Goal: Task Accomplishment & Management: Manage account settings

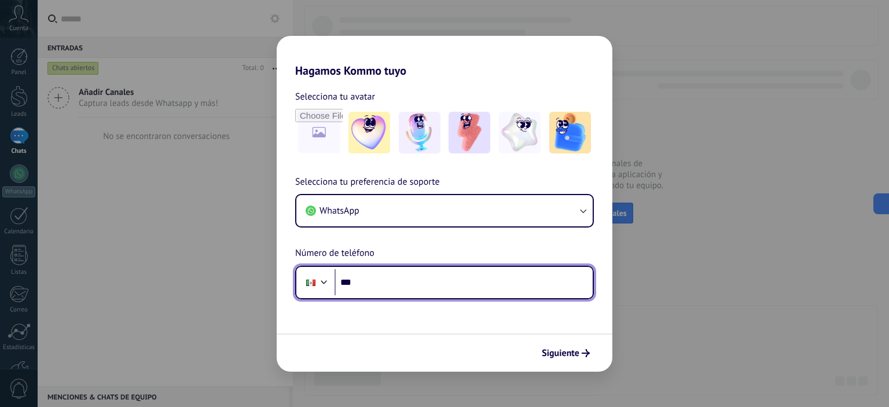
click at [411, 290] on input "***" at bounding box center [463, 282] width 258 height 27
type input "**********"
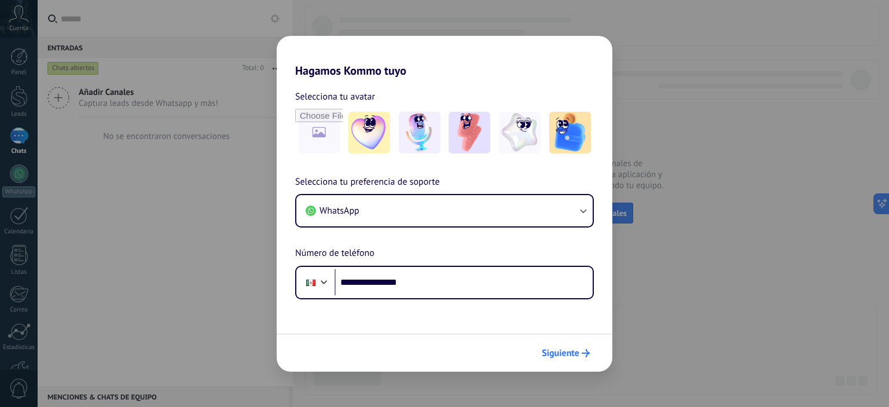
click at [581, 353] on span "Siguiente" at bounding box center [565, 353] width 48 height 8
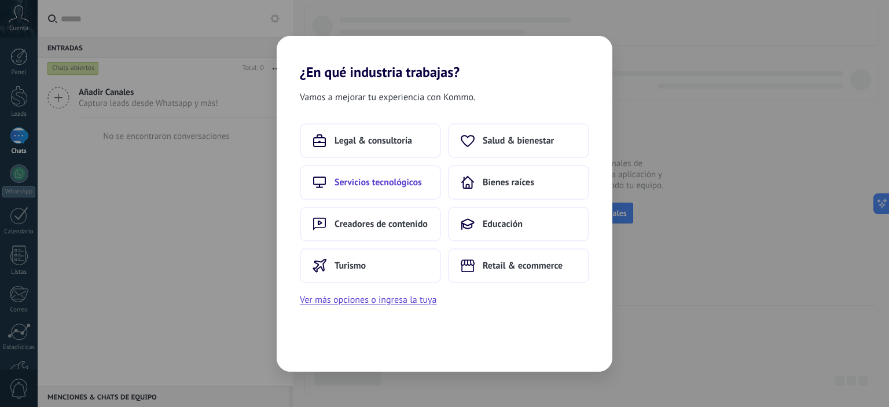
click at [403, 186] on span "Servicios tecnológicos" at bounding box center [377, 182] width 87 height 12
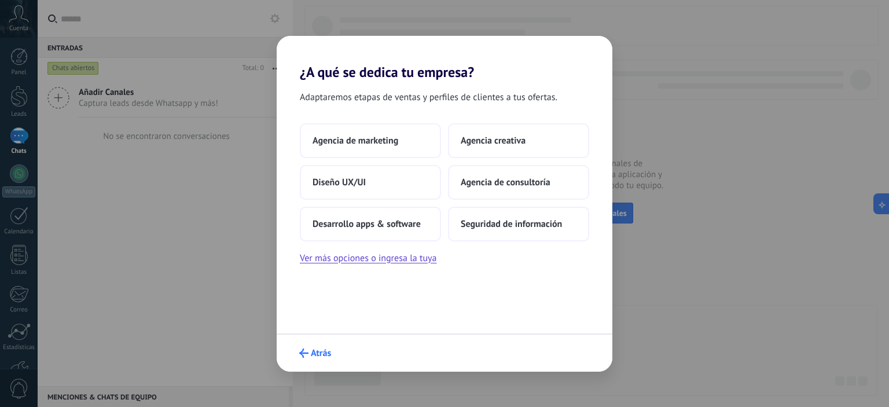
click at [312, 356] on span "Atrás" at bounding box center [321, 353] width 20 height 8
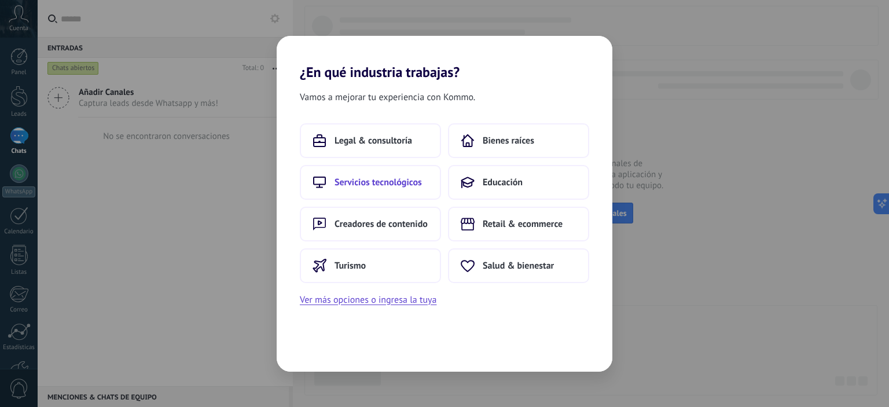
click at [362, 185] on span "Servicios tecnológicos" at bounding box center [377, 182] width 87 height 12
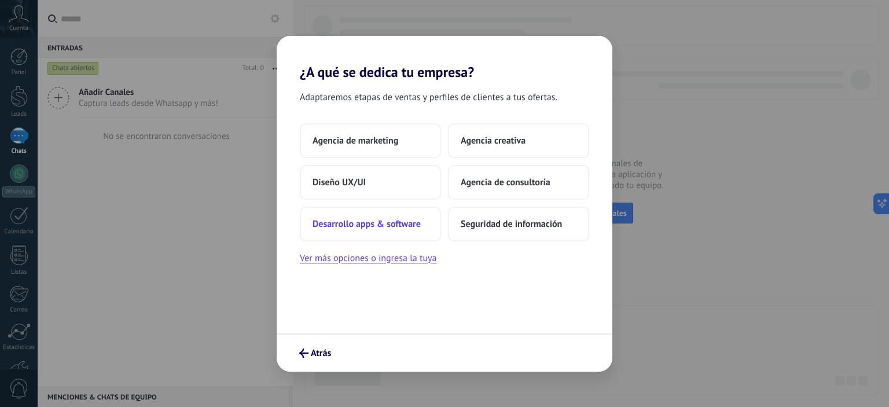
click at [408, 226] on span "Desarrollo apps & software" at bounding box center [366, 224] width 108 height 12
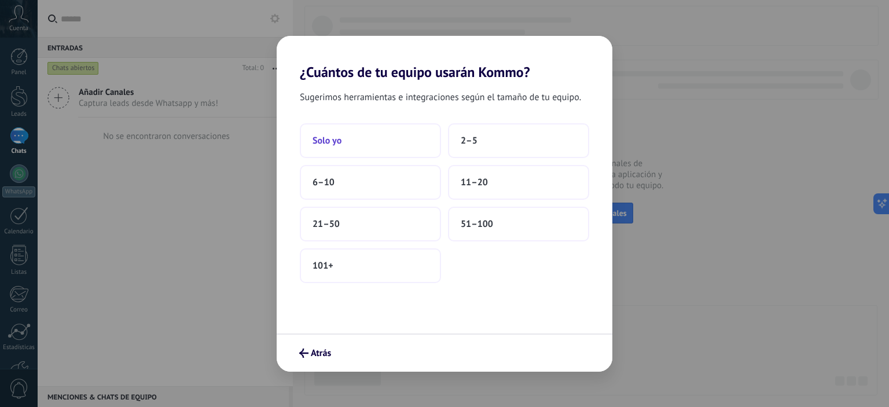
click at [418, 145] on button "Solo yo" at bounding box center [370, 140] width 141 height 35
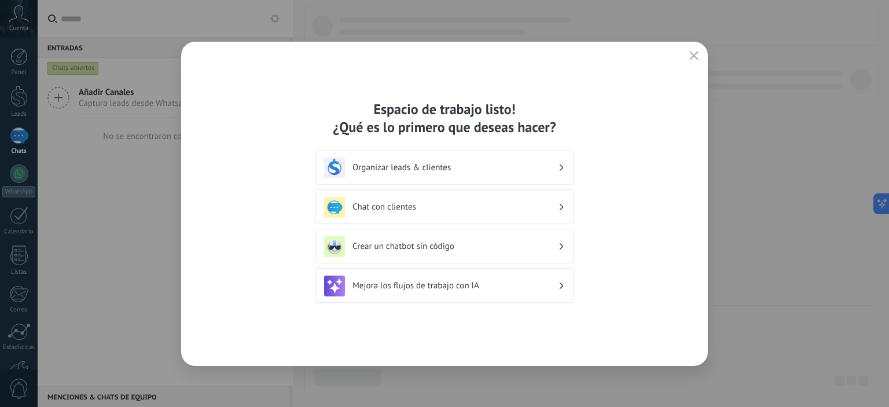
click at [470, 293] on div "Mejora los flujos de trabajo con IA" at bounding box center [444, 285] width 241 height 21
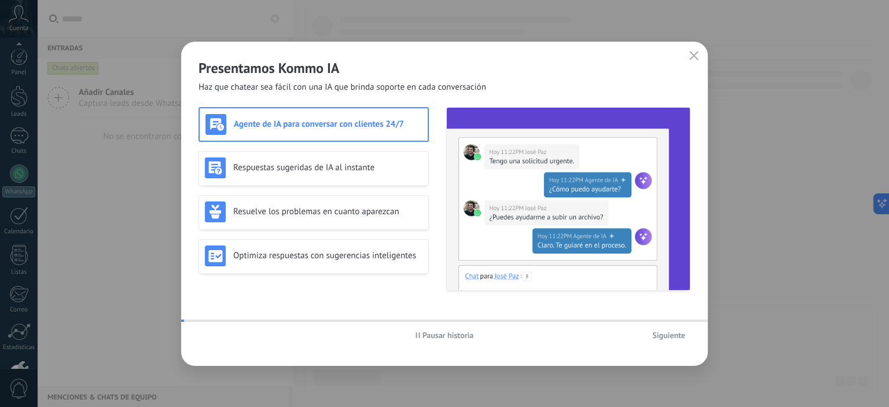
scroll to position [74, 0]
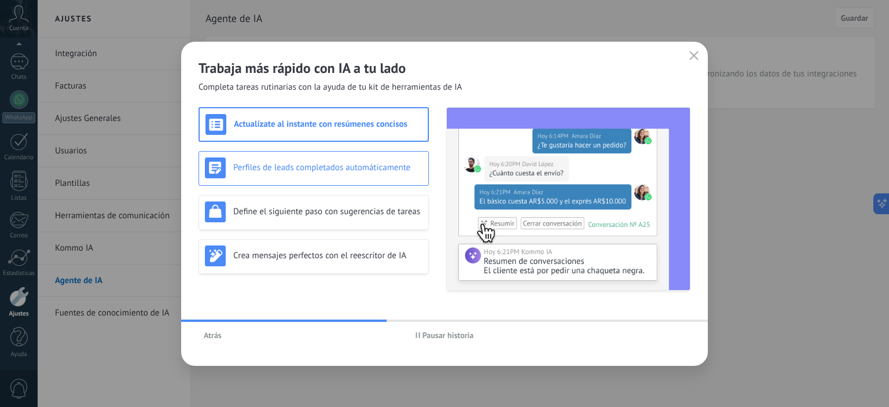
click at [330, 174] on div "Perfiles de leads completados automáticamente" at bounding box center [314, 167] width 218 height 21
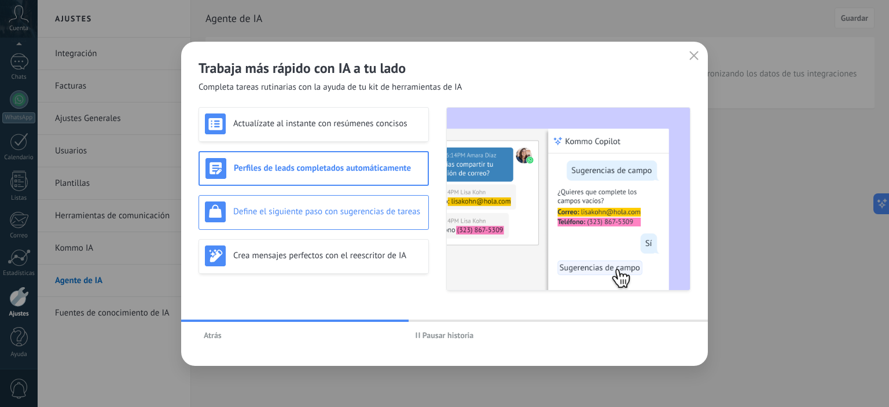
click at [362, 208] on h3 "Define el siguiente paso con sugerencias de tareas" at bounding box center [327, 211] width 189 height 11
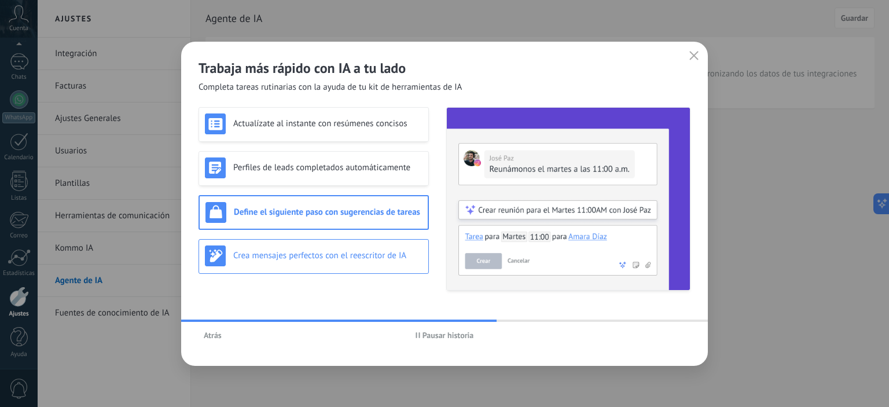
click at [382, 251] on h3 "Crea mensajes perfectos con el reescritor de IA" at bounding box center [327, 255] width 189 height 11
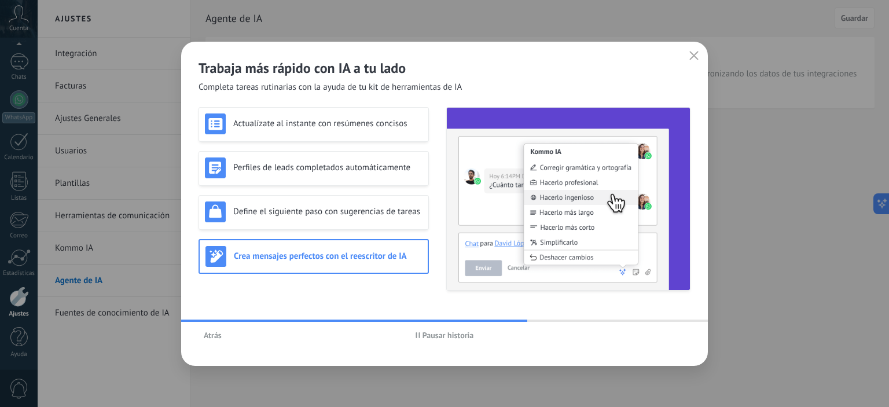
click at [440, 336] on span "Pausar historia" at bounding box center [447, 335] width 51 height 8
click at [441, 336] on span "Iniciar historia" at bounding box center [448, 335] width 50 height 8
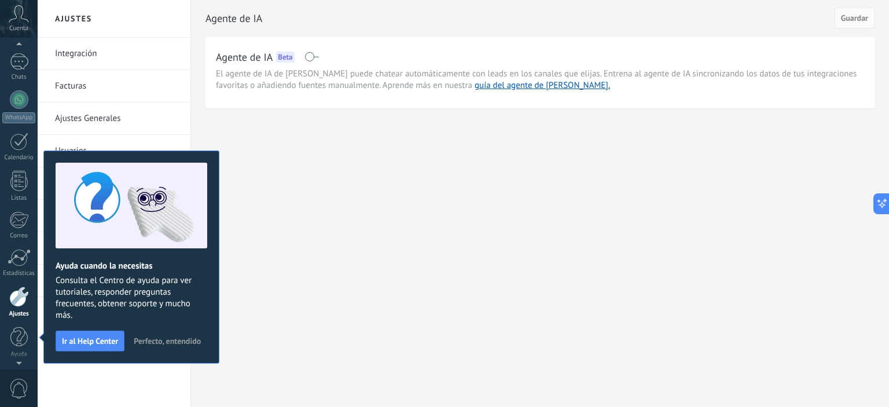
scroll to position [6, 0]
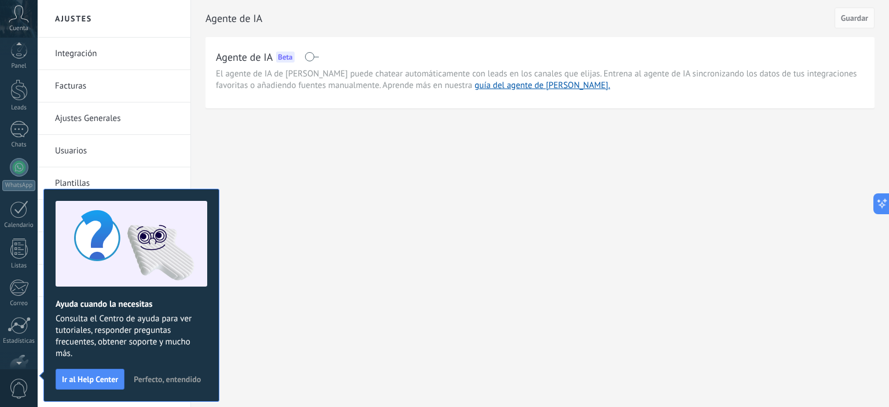
click at [324, 222] on div "Ajustes Integración Facturas Ajustes Generales Usuarios Plantillas Herramientas…" at bounding box center [463, 203] width 851 height 407
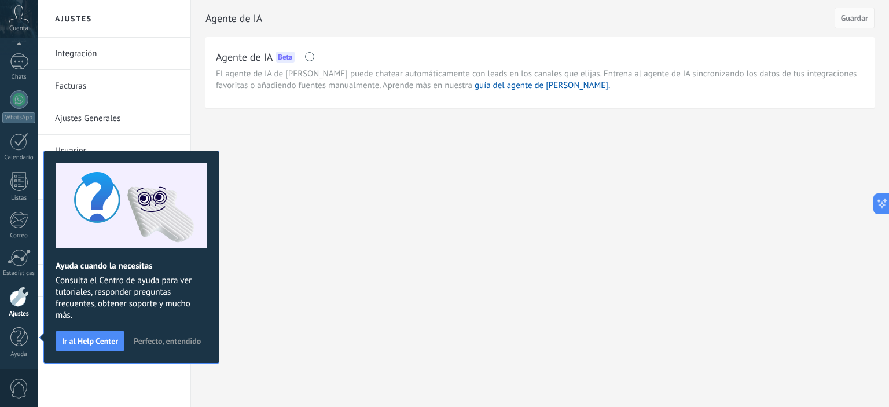
click at [171, 340] on span "Perfecto, entendido" at bounding box center [167, 341] width 67 height 8
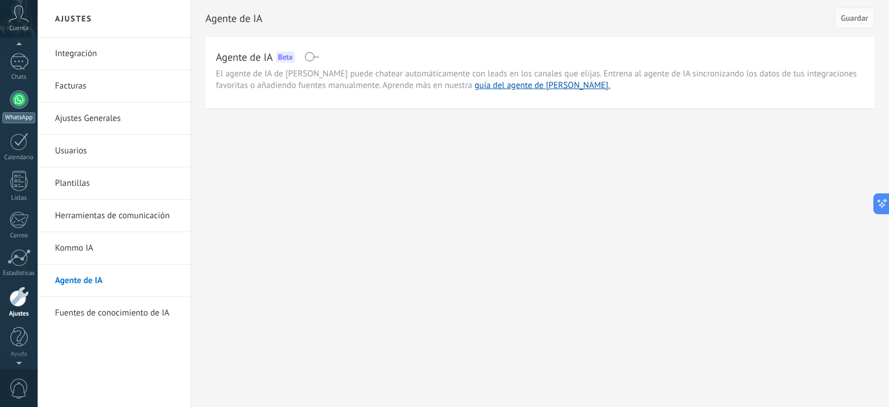
scroll to position [0, 0]
click at [17, 65] on div at bounding box center [18, 56] width 17 height 17
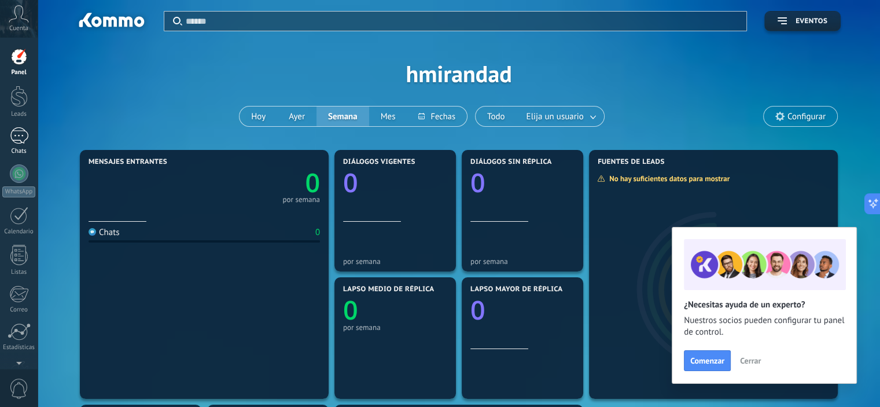
click at [16, 139] on div at bounding box center [19, 135] width 19 height 17
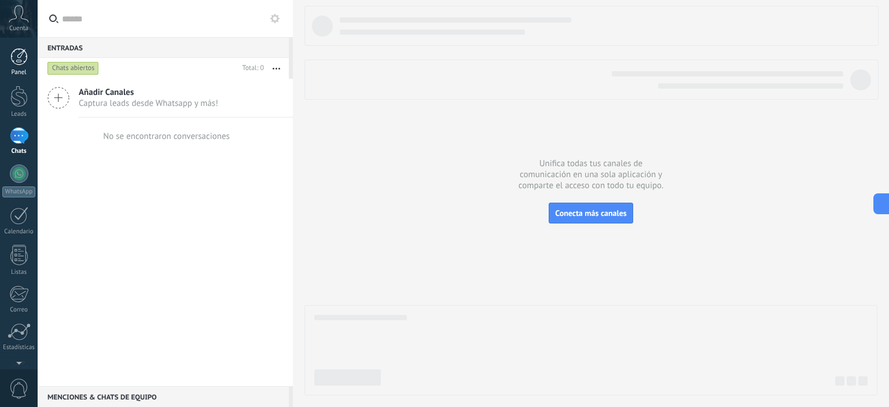
click at [15, 59] on div at bounding box center [18, 56] width 17 height 17
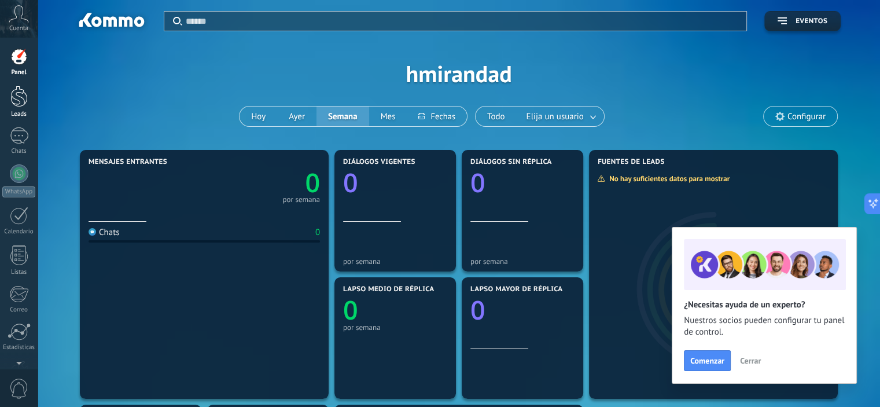
click at [15, 104] on div at bounding box center [18, 96] width 17 height 21
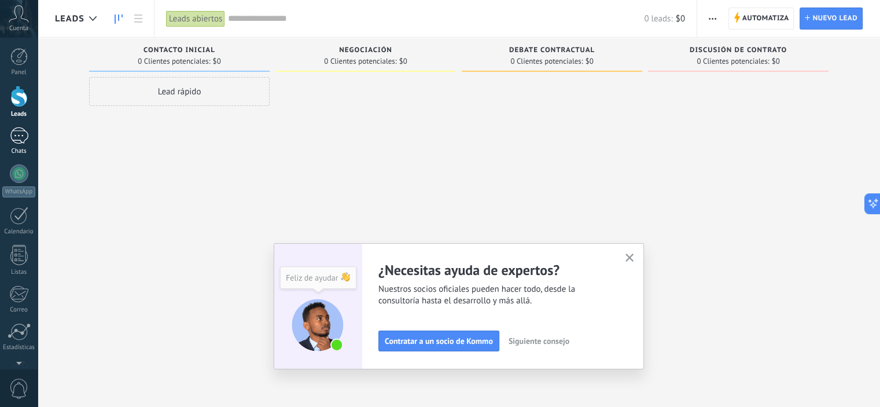
click at [25, 141] on div at bounding box center [19, 135] width 19 height 17
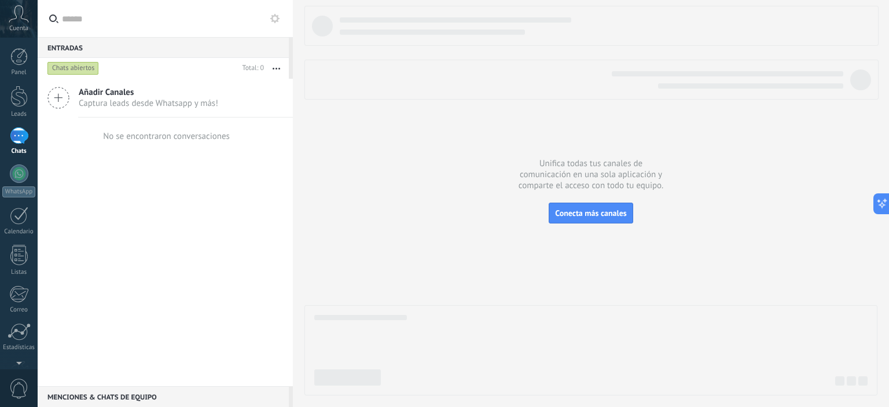
click at [64, 97] on icon at bounding box center [58, 98] width 22 height 22
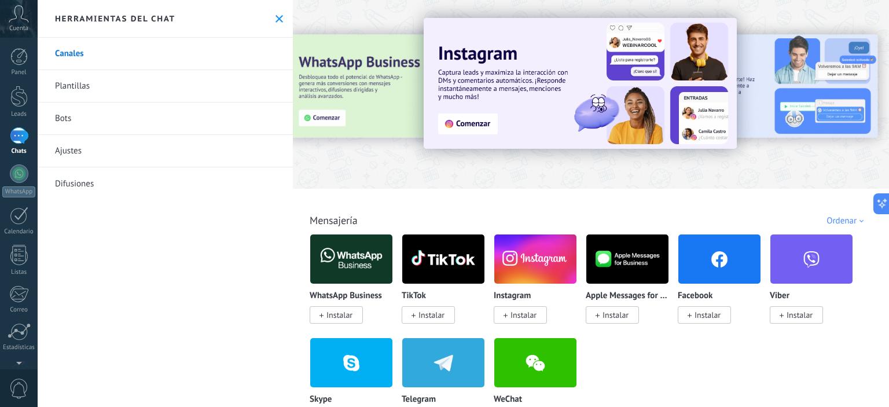
click at [396, 27] on div at bounding box center [591, 91] width 596 height 166
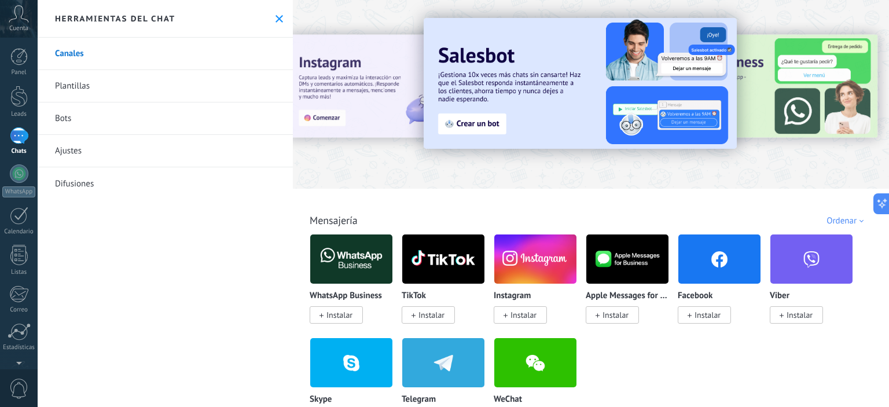
click at [699, 319] on span "Instalar" at bounding box center [707, 315] width 26 height 10
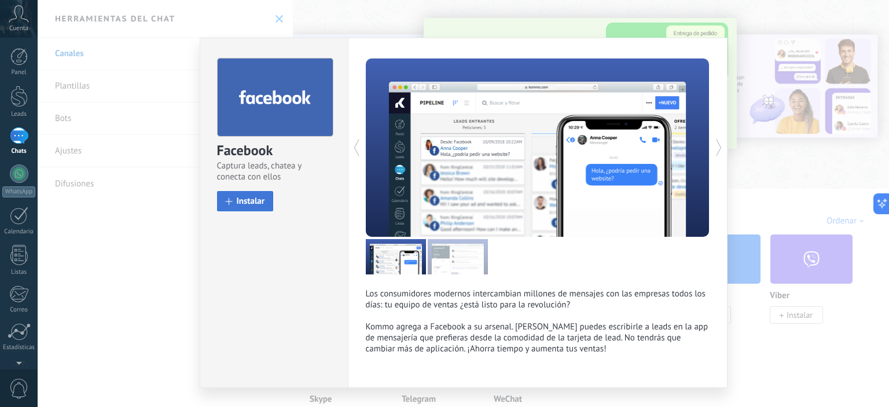
click at [257, 204] on span "Instalar" at bounding box center [251, 201] width 28 height 9
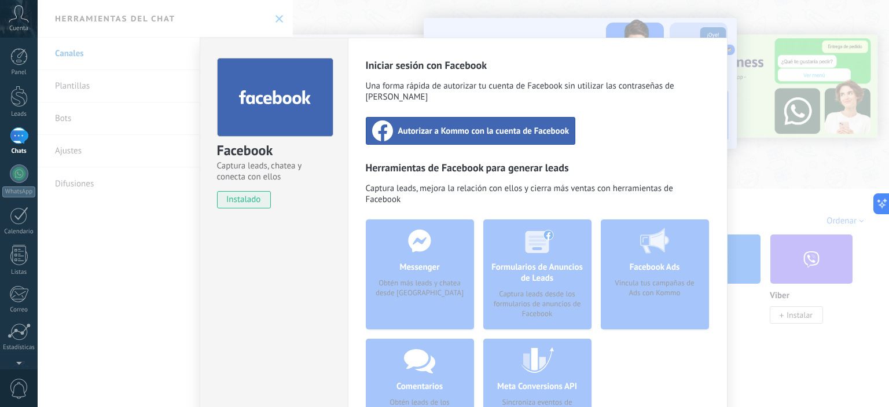
click at [256, 196] on span "instalado" at bounding box center [244, 199] width 53 height 17
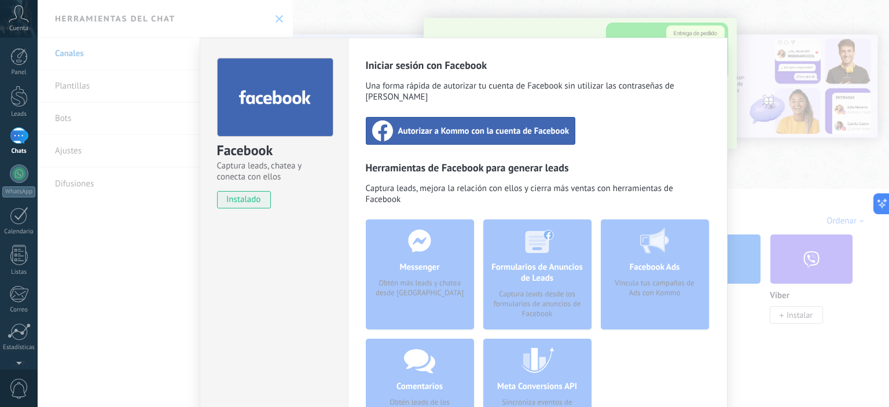
click at [542, 125] on span "Autorizar a Kommo con la cuenta de Facebook" at bounding box center [483, 131] width 171 height 12
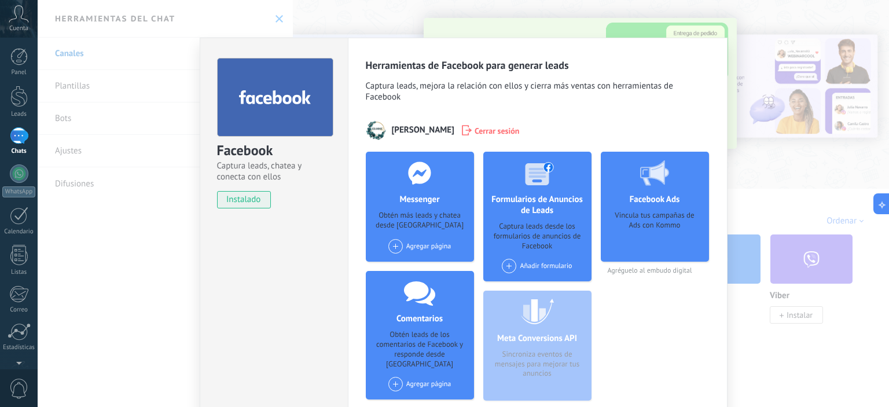
click at [419, 247] on div "Agregar página" at bounding box center [419, 246] width 63 height 14
click at [421, 268] on div "Cafe para tu Vida" at bounding box center [426, 267] width 78 height 25
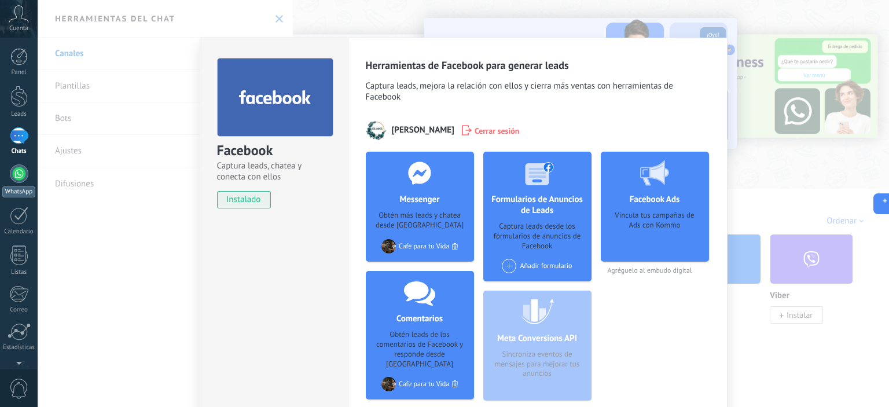
click at [23, 178] on div at bounding box center [19, 173] width 19 height 19
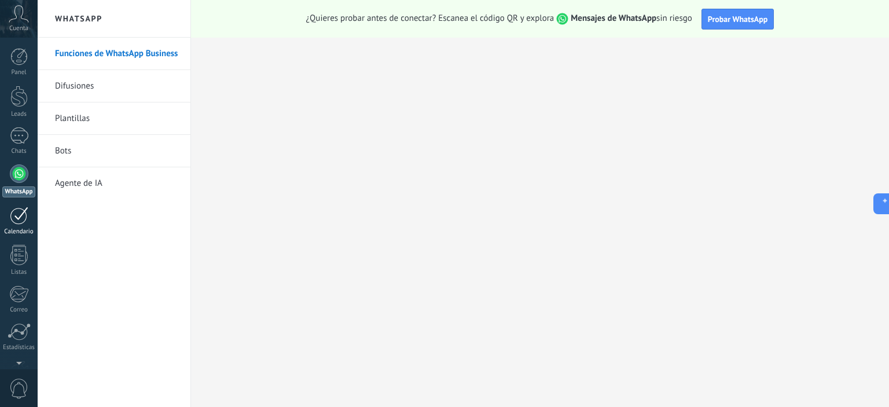
click at [15, 211] on div at bounding box center [19, 216] width 19 height 18
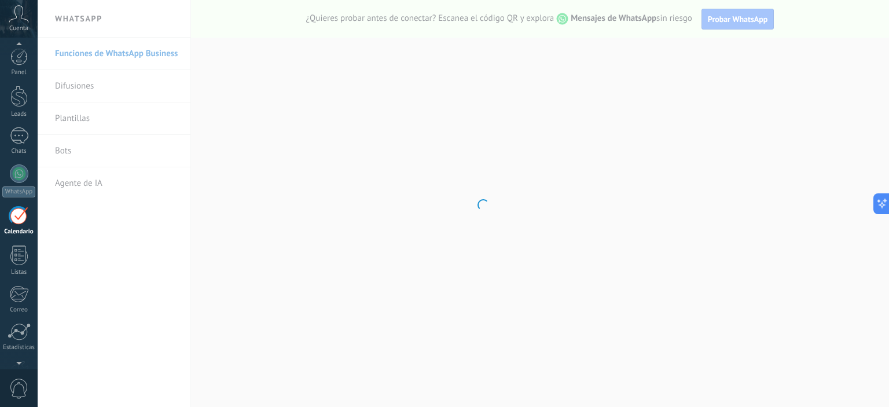
scroll to position [32, 0]
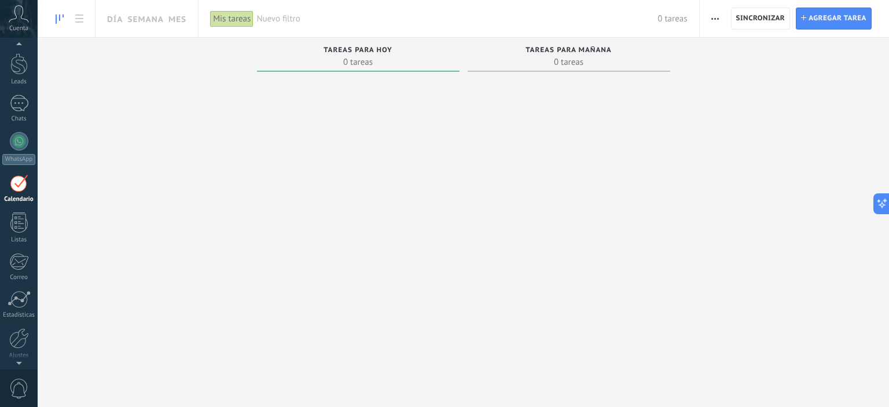
click at [347, 69] on div "Tareas para hoy 0 tareas" at bounding box center [358, 55] width 202 height 34
click at [368, 53] on span "Tareas para hoy" at bounding box center [357, 50] width 69 height 8
click at [218, 16] on div "Mis tareas" at bounding box center [231, 18] width 43 height 17
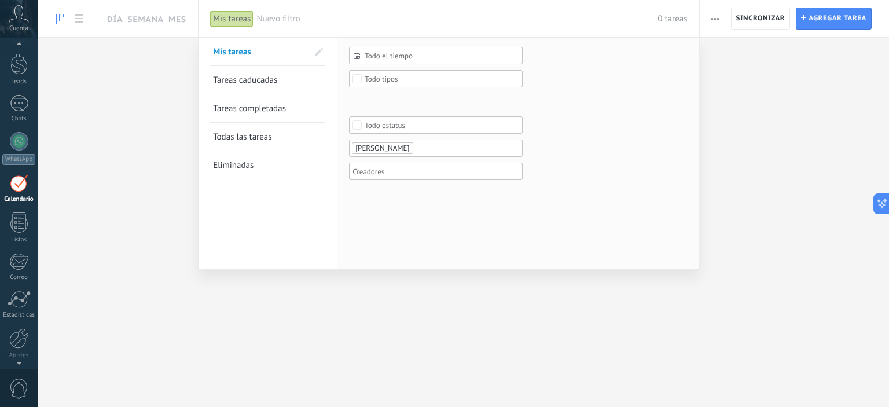
click at [762, 166] on div at bounding box center [444, 203] width 889 height 407
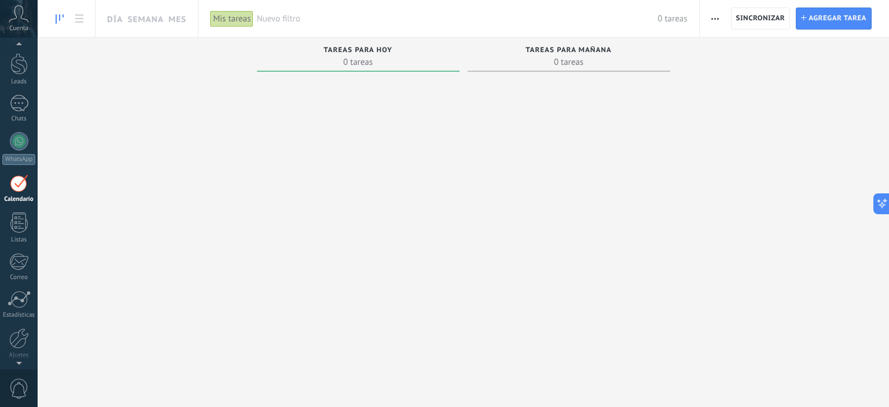
click at [364, 60] on span "0 tareas" at bounding box center [358, 62] width 191 height 12
click at [718, 17] on span "button" at bounding box center [715, 19] width 8 height 22
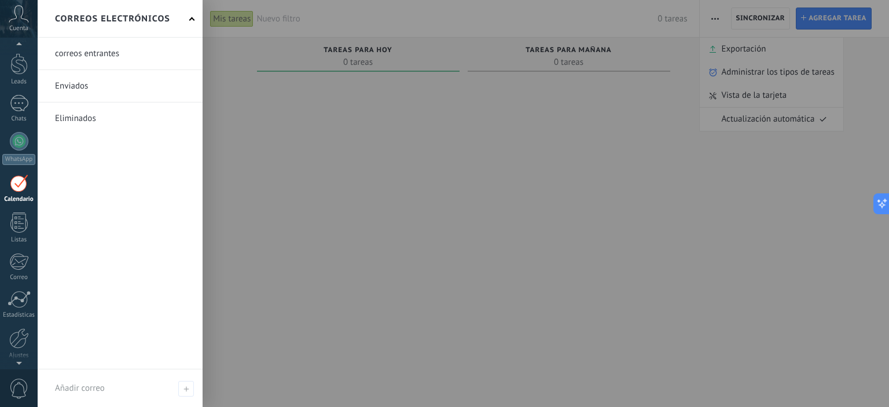
click at [14, 260] on div at bounding box center [18, 261] width 19 height 17
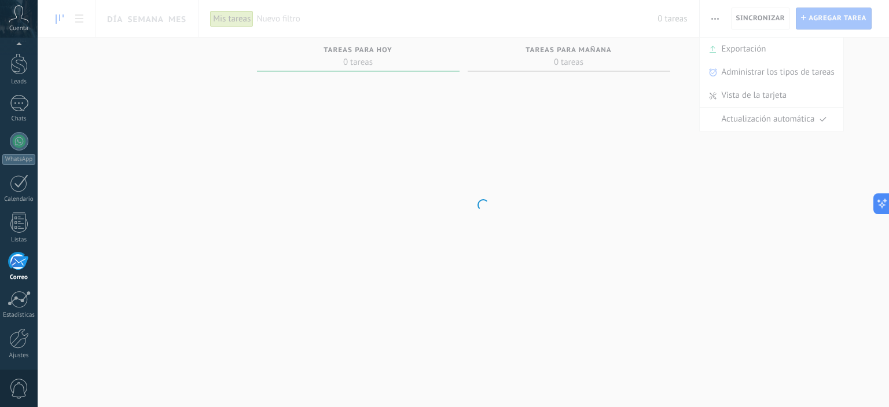
scroll to position [74, 0]
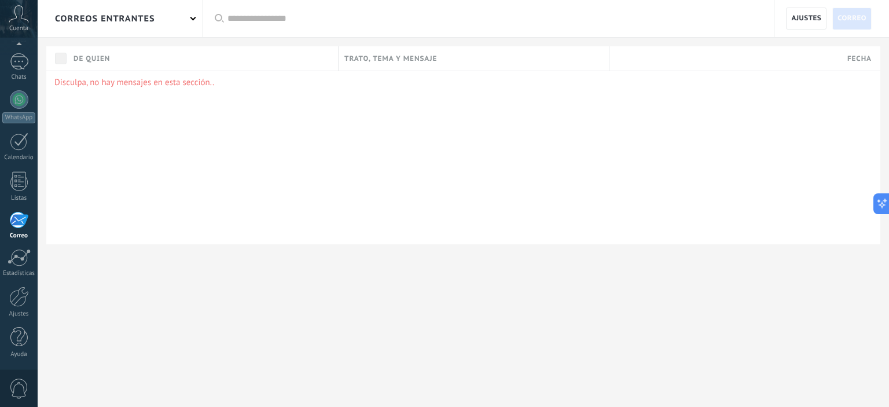
click at [111, 17] on div "correos entrantes" at bounding box center [105, 18] width 100 height 37
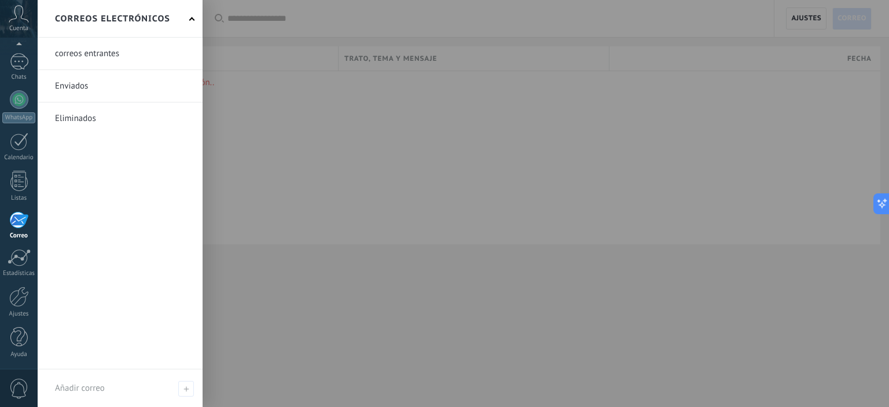
click at [501, 134] on div at bounding box center [482, 203] width 889 height 407
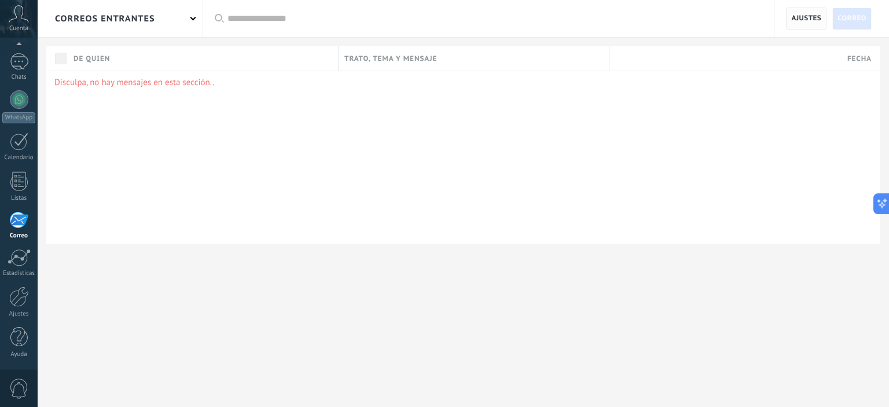
click at [808, 20] on span "Ajustes" at bounding box center [806, 18] width 30 height 21
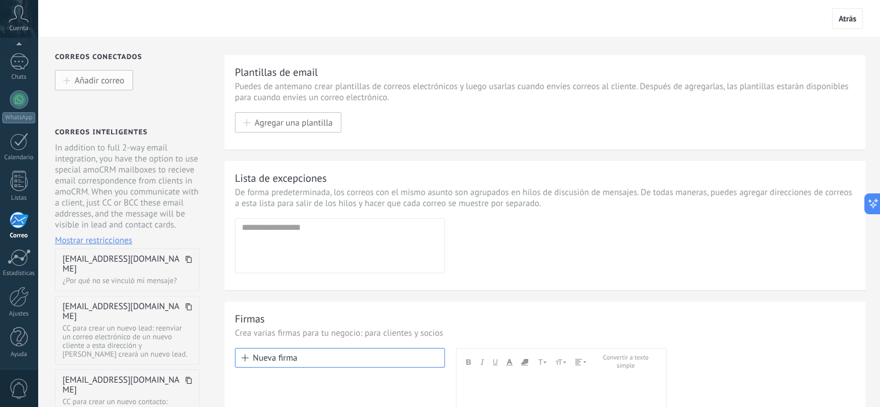
click at [115, 85] on span "Añadir correo" at bounding box center [100, 80] width 50 height 10
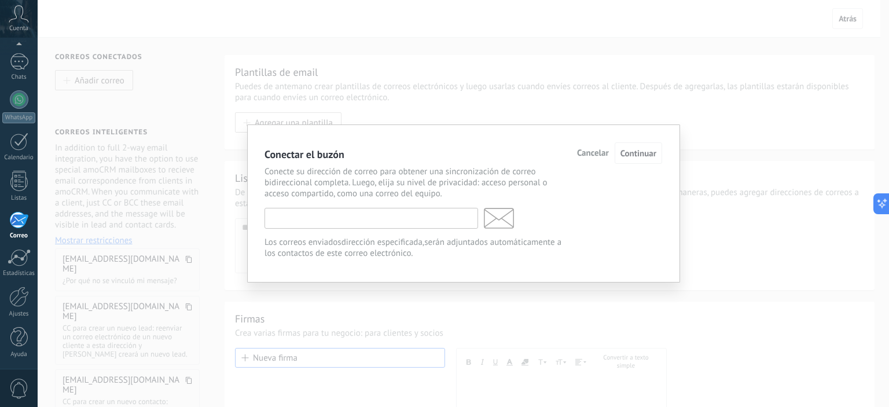
click at [419, 223] on input "text" at bounding box center [370, 218] width 213 height 21
type input "**********"
click at [641, 159] on span "Continuar" at bounding box center [638, 153] width 36 height 11
click at [343, 224] on input "text" at bounding box center [370, 218] width 213 height 21
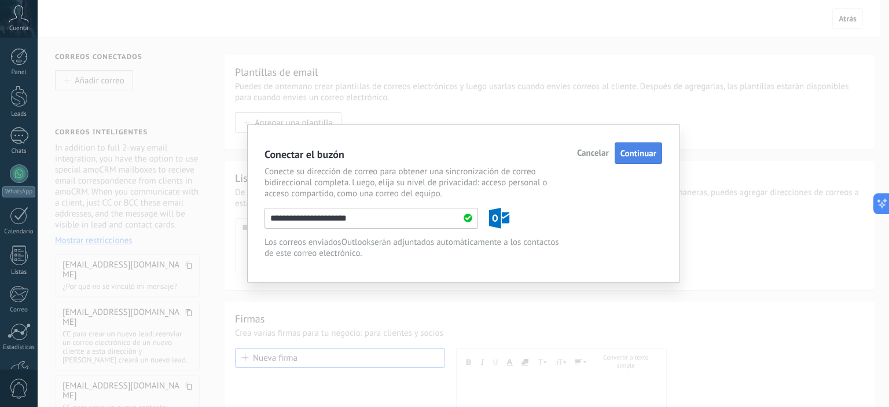
type input "**********"
click at [657, 151] on button "Continuar" at bounding box center [637, 152] width 47 height 21
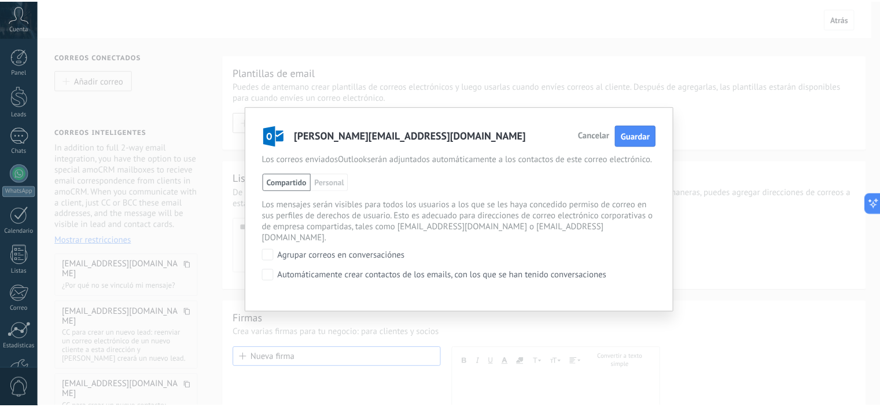
scroll to position [164, 0]
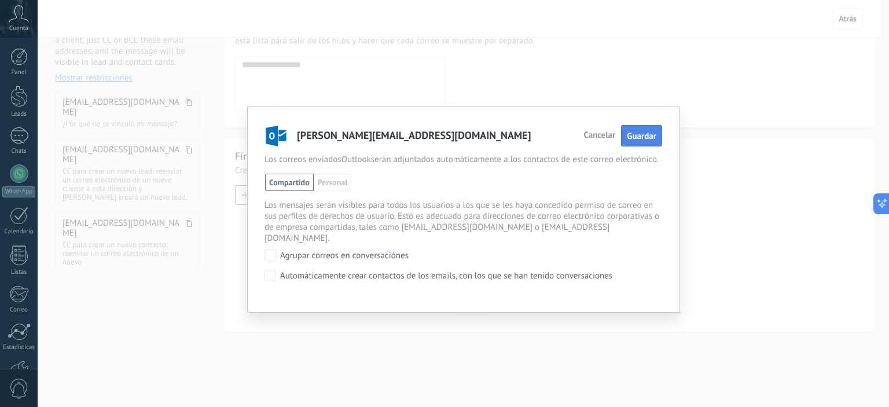
click at [659, 140] on button "Guardar" at bounding box center [641, 135] width 41 height 21
click at [340, 190] on span "Personal" at bounding box center [333, 182] width 38 height 17
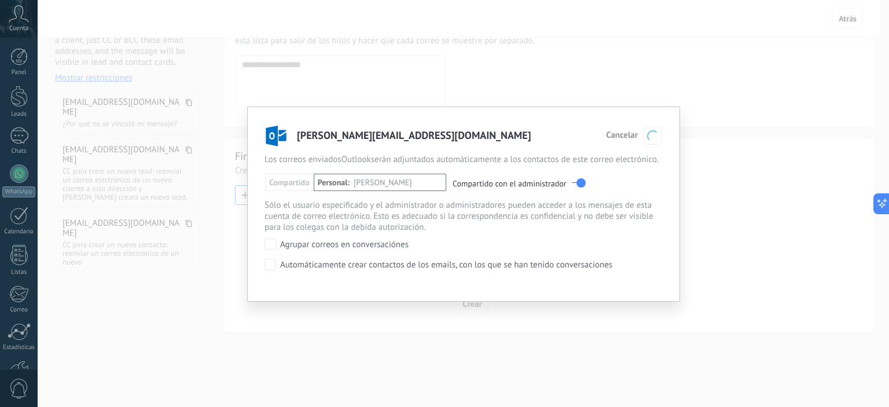
click at [629, 137] on span "Cancelar" at bounding box center [622, 135] width 32 height 8
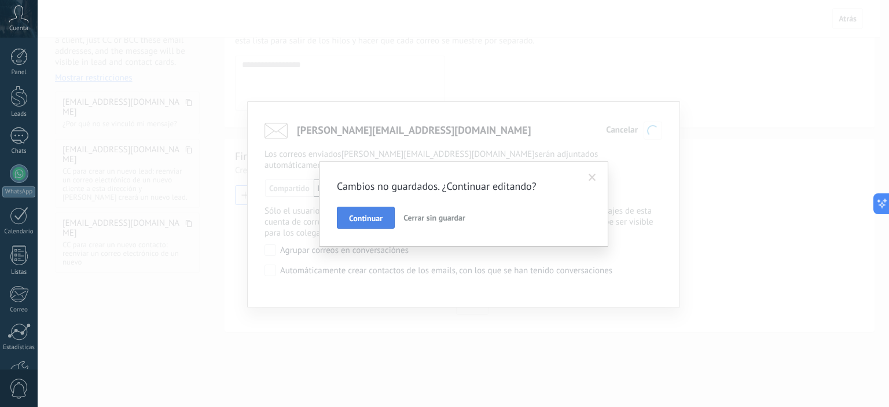
click at [361, 214] on span "Continuar" at bounding box center [366, 218] width 34 height 8
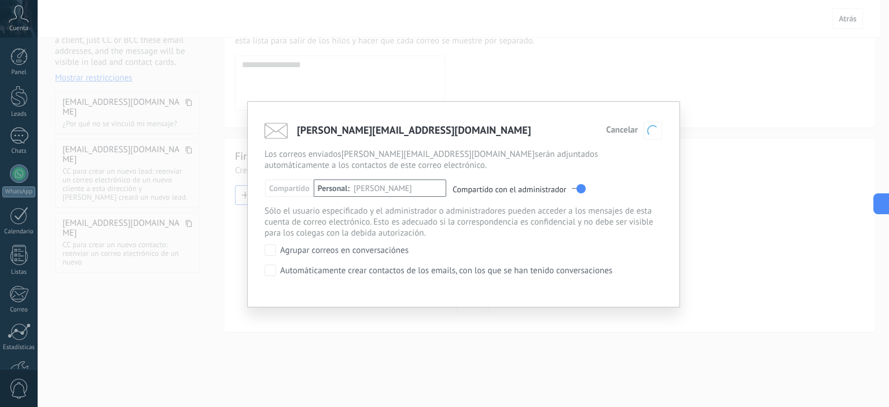
click at [619, 131] on span "Cancelar" at bounding box center [622, 130] width 32 height 8
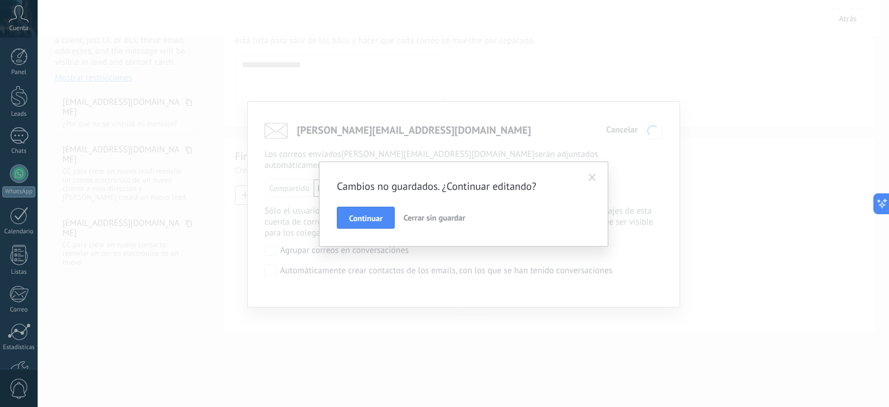
click at [429, 219] on span "Cerrar sin guardar" at bounding box center [434, 217] width 62 height 10
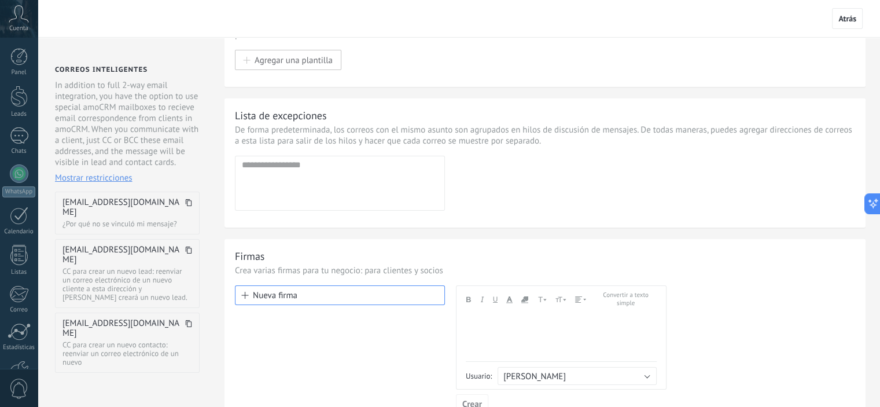
scroll to position [0, 0]
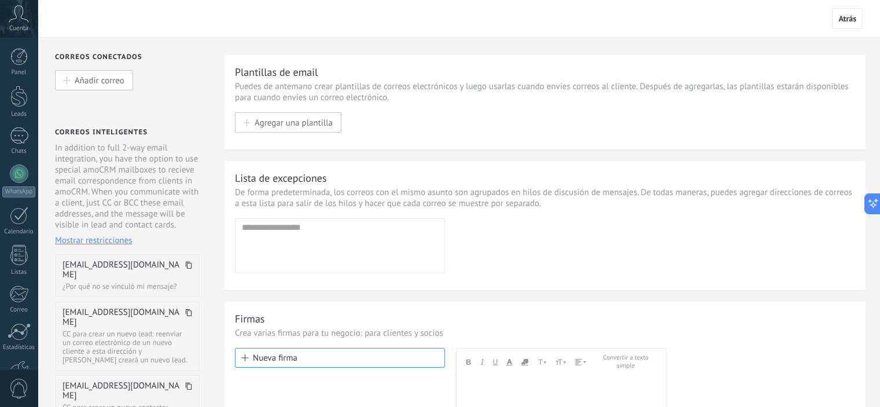
click at [97, 80] on span "Añadir correo" at bounding box center [100, 80] width 50 height 10
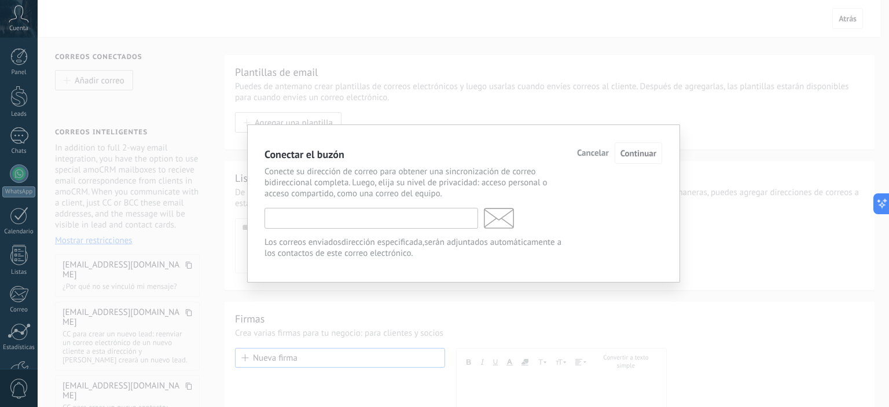
click at [386, 224] on input "text" at bounding box center [370, 218] width 213 height 21
type input "**********"
click at [635, 157] on span "Continuar" at bounding box center [638, 153] width 36 height 11
click at [639, 151] on span "Continuar" at bounding box center [638, 153] width 36 height 11
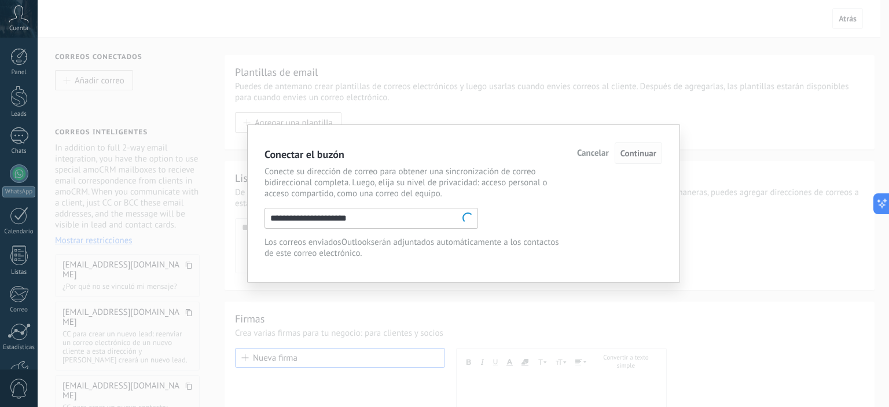
click at [639, 152] on span "Continuar" at bounding box center [638, 153] width 36 height 11
click at [631, 157] on span "Continuar" at bounding box center [638, 153] width 36 height 11
click at [620, 159] on span "Continuar" at bounding box center [638, 153] width 36 height 11
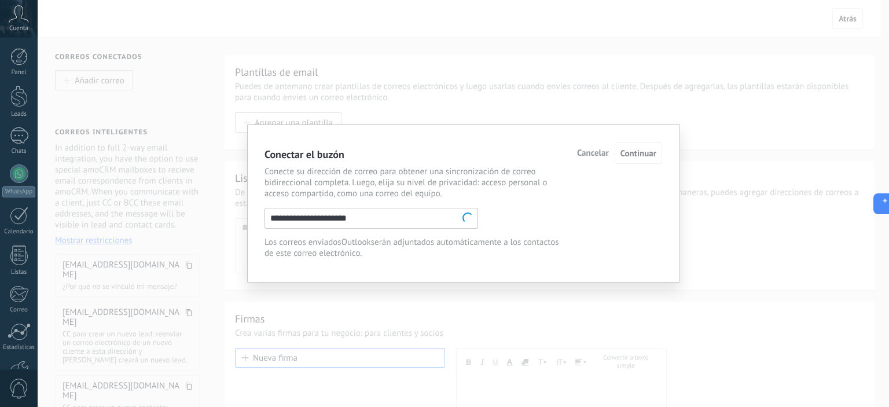
click at [120, 178] on div "**********" at bounding box center [463, 203] width 851 height 407
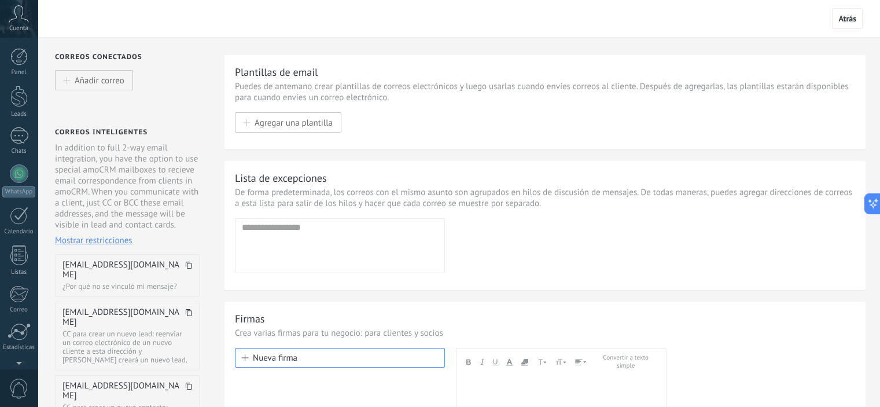
drag, startPoint x: 847, startPoint y: 21, endPoint x: 752, endPoint y: 82, distance: 112.7
click at [848, 21] on span "Atrás" at bounding box center [847, 18] width 18 height 10
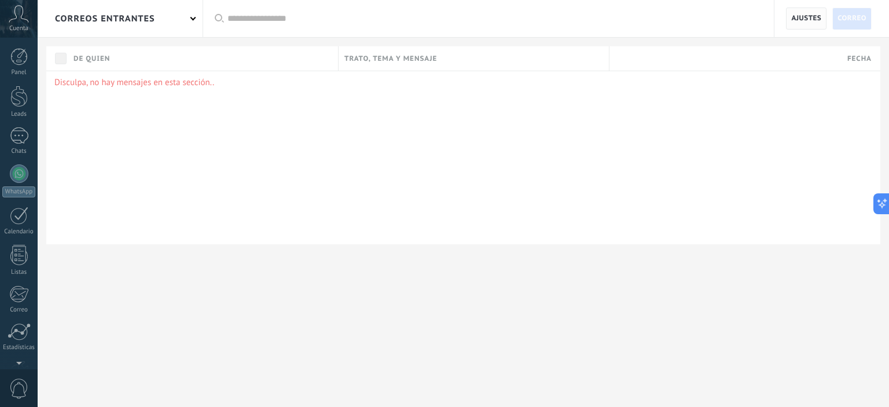
click at [806, 13] on span "Ajustes" at bounding box center [806, 18] width 30 height 21
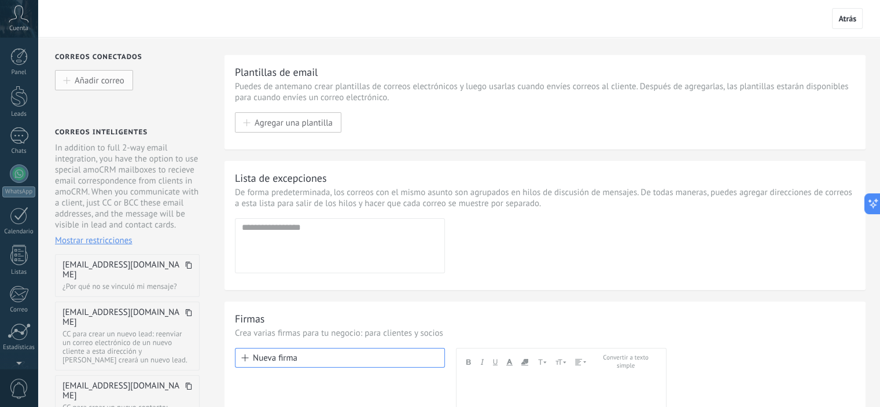
click at [100, 84] on span "Añadir correo" at bounding box center [100, 80] width 50 height 10
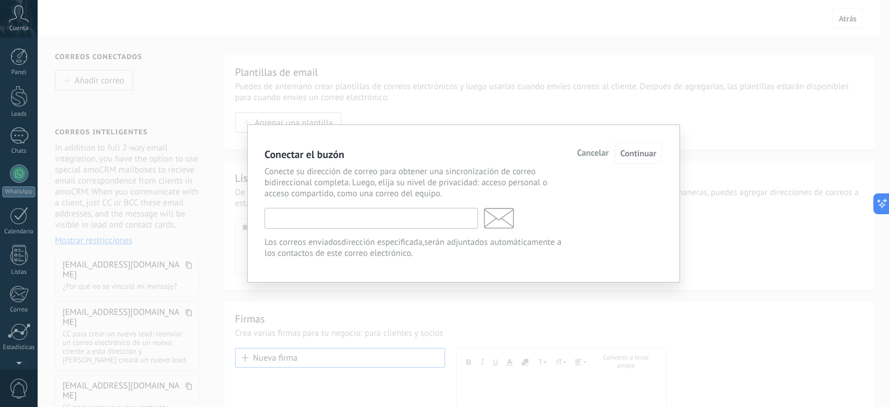
click at [355, 213] on input "text" at bounding box center [370, 218] width 213 height 21
type input "**********"
click at [646, 156] on span "Continuar" at bounding box center [638, 153] width 36 height 11
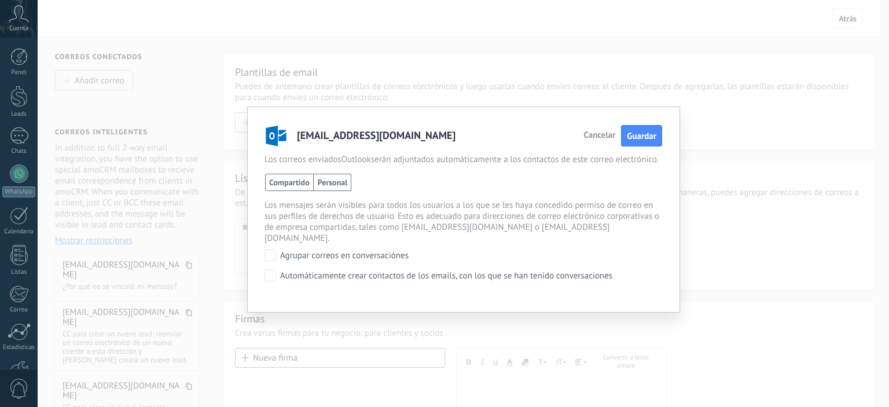
click at [340, 191] on span "Personal" at bounding box center [333, 182] width 38 height 17
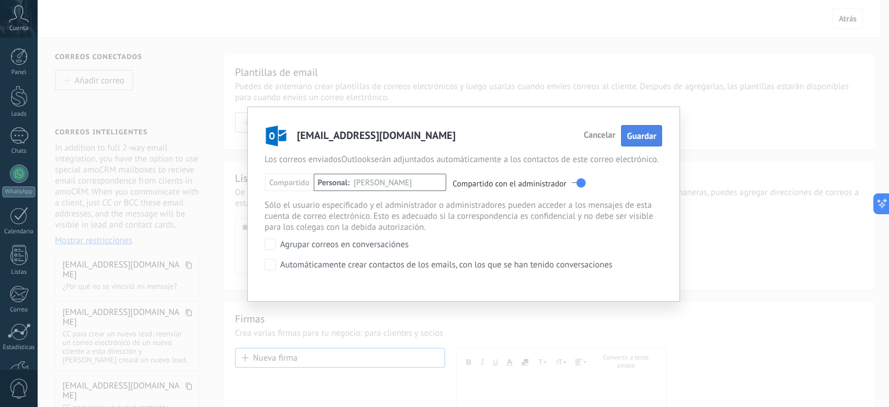
click at [653, 134] on span "Guardar" at bounding box center [642, 136] width 30 height 11
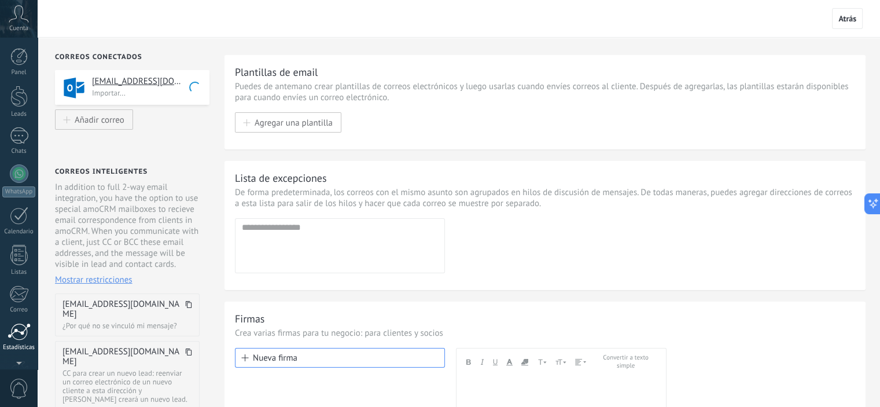
click at [17, 334] on div at bounding box center [19, 331] width 23 height 17
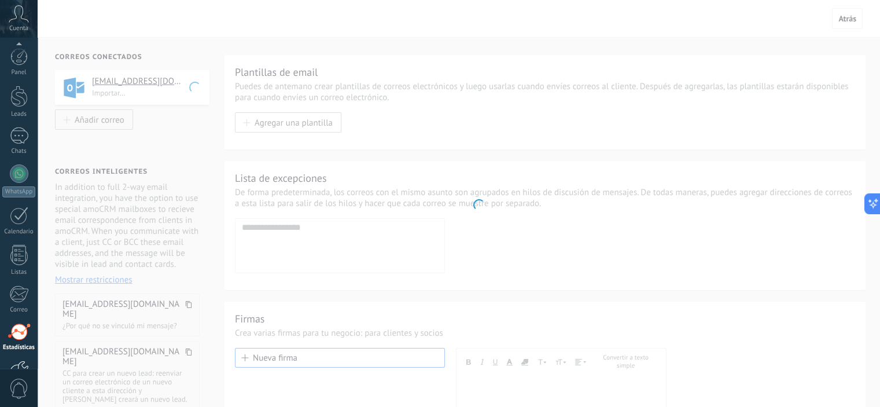
scroll to position [74, 0]
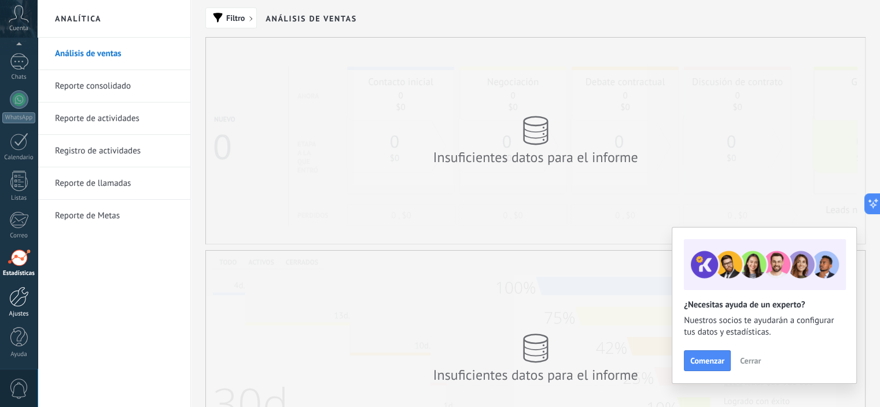
click at [22, 298] on div at bounding box center [19, 296] width 20 height 20
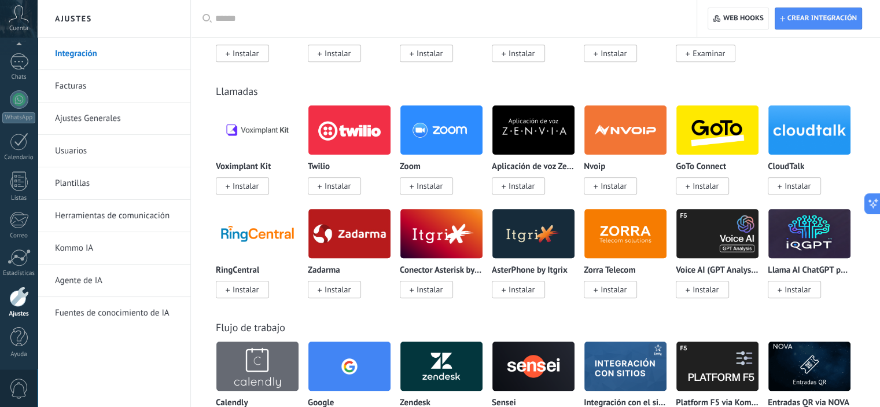
scroll to position [1331, 0]
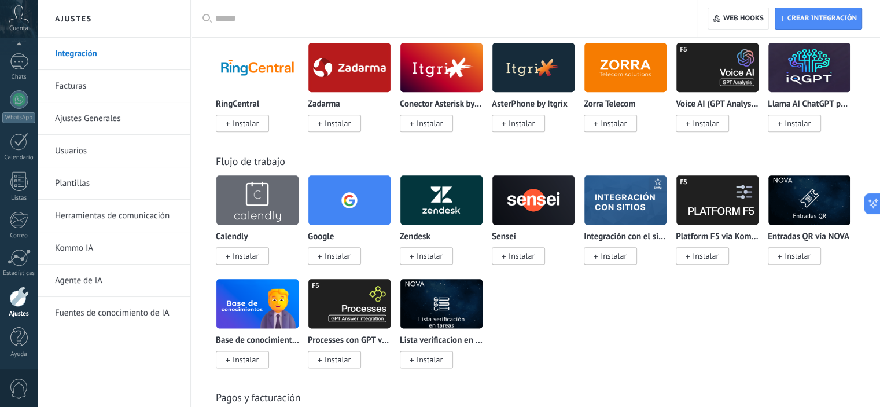
click at [88, 247] on link "Kommo IA" at bounding box center [117, 248] width 124 height 32
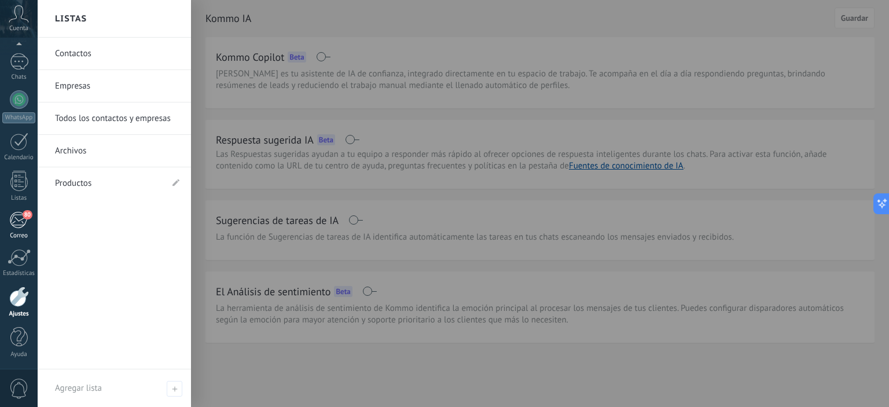
click at [25, 210] on span "80" at bounding box center [28, 214] width 10 height 9
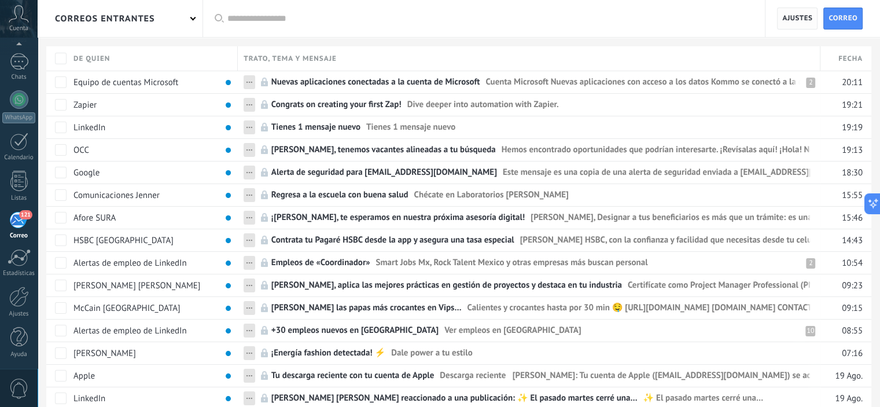
click at [804, 19] on span "Ajustes" at bounding box center [797, 18] width 30 height 21
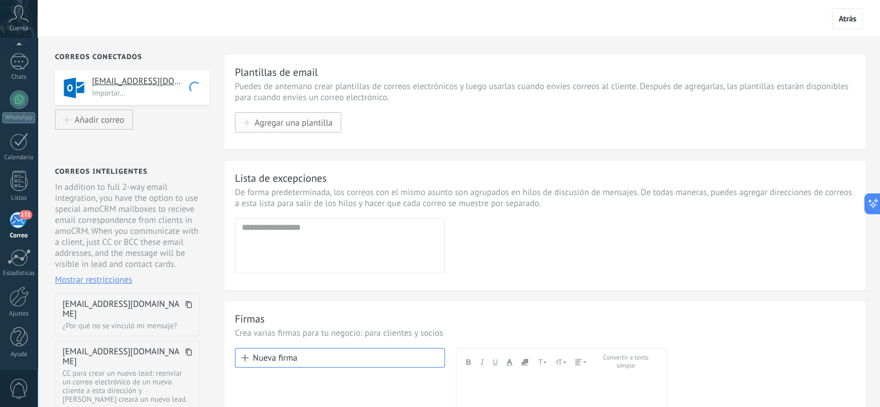
click at [323, 121] on span "Agregar una plantilla" at bounding box center [294, 122] width 78 height 10
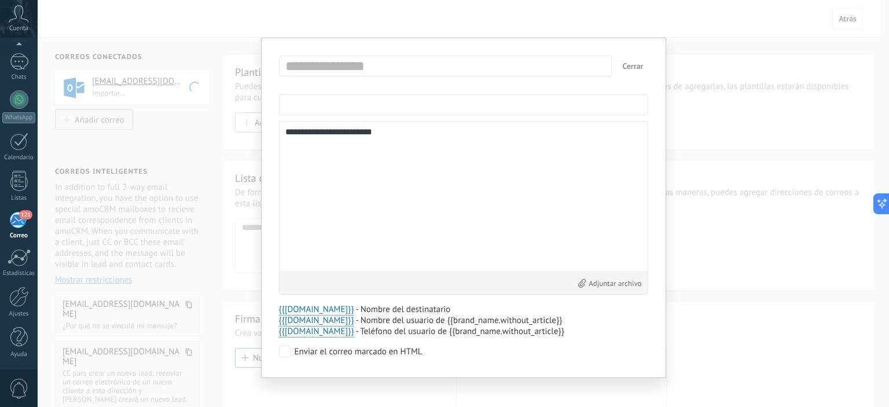
click at [336, 110] on input "text" at bounding box center [463, 104] width 369 height 21
click at [352, 69] on input "text" at bounding box center [448, 66] width 332 height 19
type input "**********"
click at [334, 103] on input "text" at bounding box center [463, 104] width 369 height 21
drag, startPoint x: 380, startPoint y: 136, endPoint x: 325, endPoint y: 134, distance: 55.0
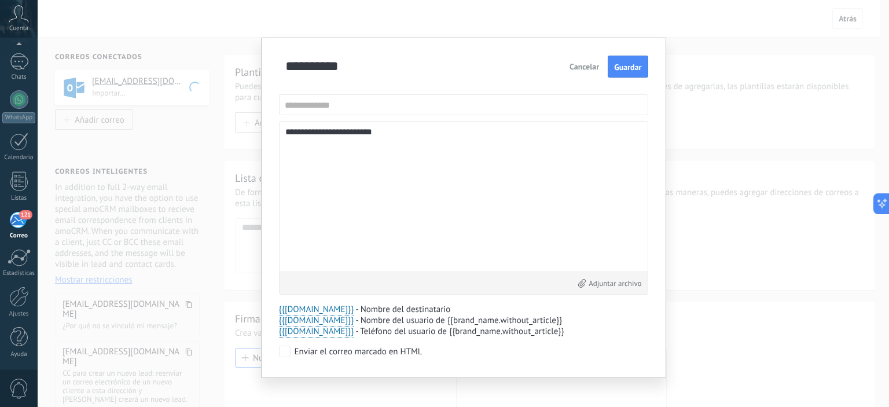
click at [325, 134] on textarea "**********" at bounding box center [463, 196] width 356 height 138
click at [303, 134] on textarea "**********" at bounding box center [463, 196] width 356 height 138
type textarea "**********"
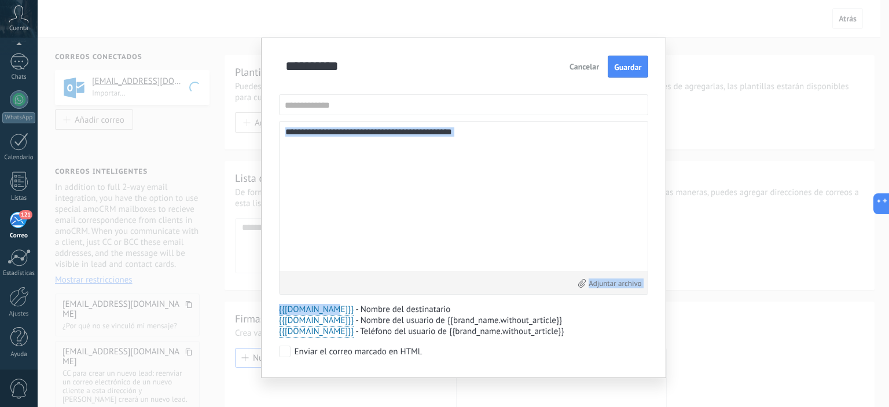
drag, startPoint x: 327, startPoint y: 311, endPoint x: 366, endPoint y: 231, distance: 89.0
click at [393, 219] on div "**********" at bounding box center [463, 208] width 369 height 304
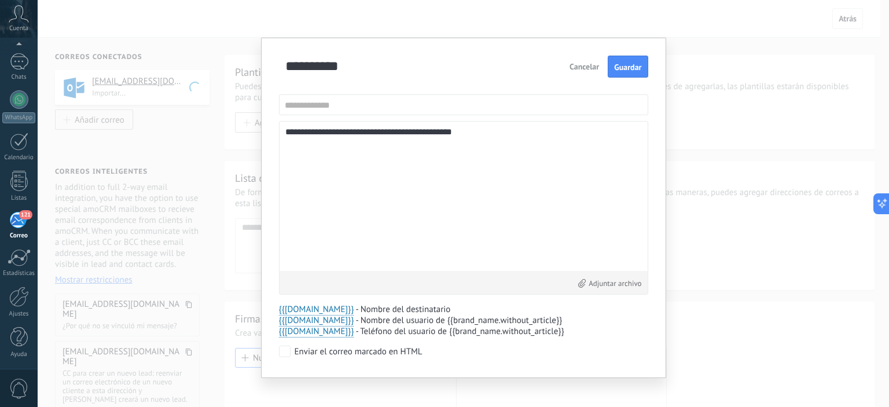
click at [472, 139] on textarea "**********" at bounding box center [463, 196] width 356 height 138
drag, startPoint x: 462, startPoint y: 129, endPoint x: 426, endPoint y: 135, distance: 36.9
click at [426, 135] on textarea "**********" at bounding box center [463, 196] width 356 height 138
click at [495, 156] on textarea "**********" at bounding box center [463, 196] width 356 height 138
click at [345, 99] on input "text" at bounding box center [463, 104] width 369 height 21
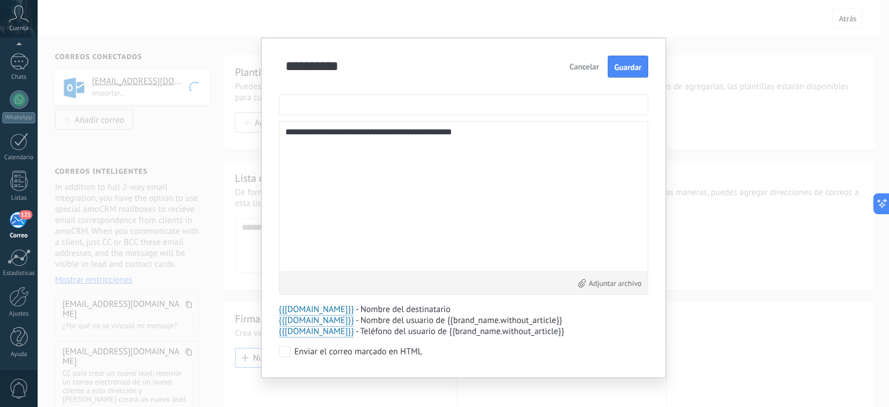
click at [283, 100] on input "text" at bounding box center [463, 104] width 369 height 21
click at [388, 100] on input "**********" at bounding box center [463, 104] width 369 height 21
type input "**********"
click at [622, 67] on span "Guardar" at bounding box center [627, 67] width 27 height 8
click at [763, 79] on div "**********" at bounding box center [463, 203] width 851 height 407
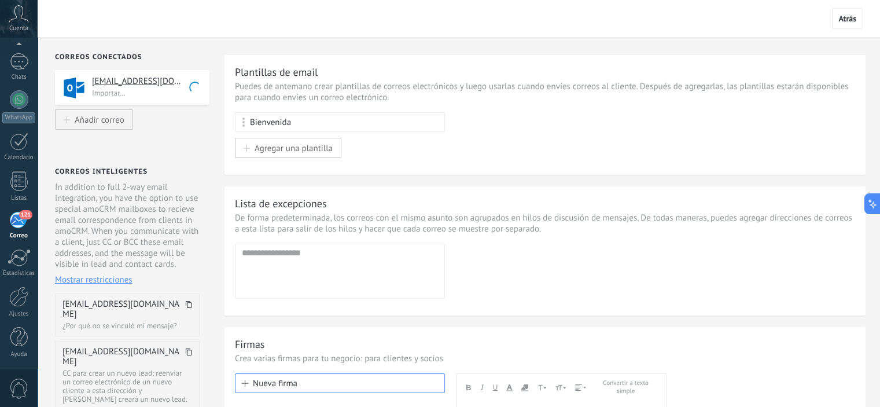
click at [666, 105] on div "Plantillas de email Puedes de antemano crear plantillas de correos electrónicos…" at bounding box center [545, 111] width 620 height 93
